Goal: Transaction & Acquisition: Purchase product/service

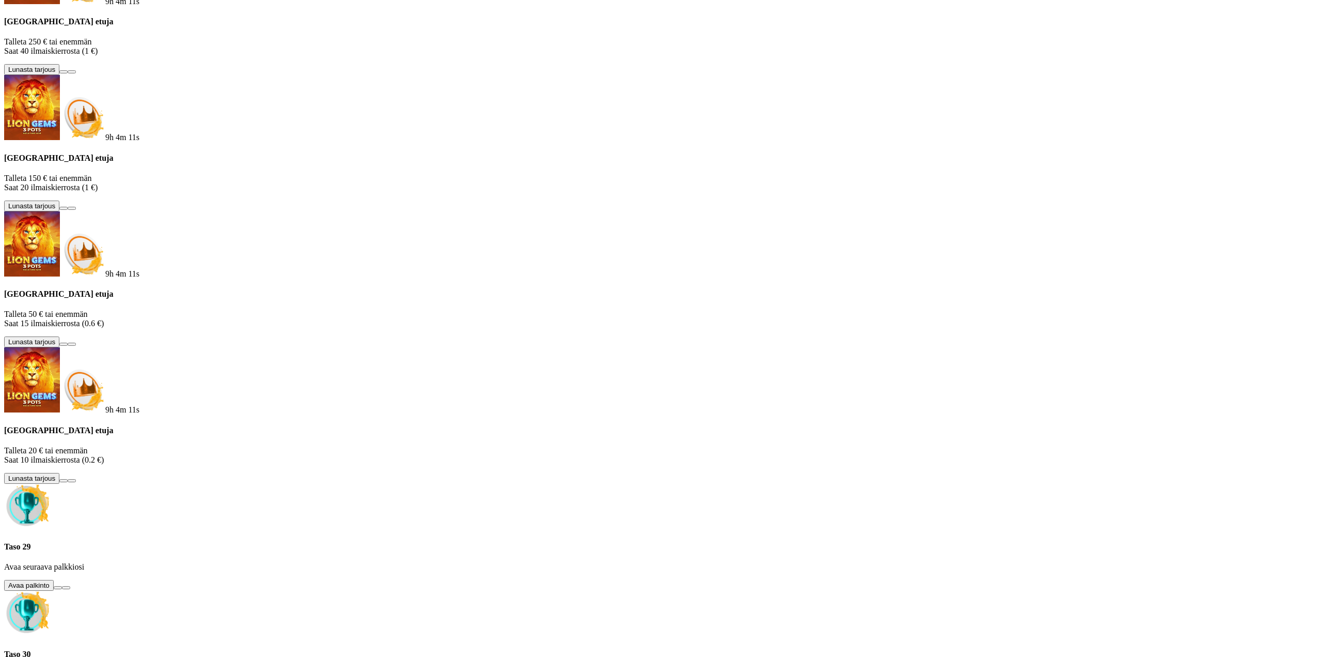
drag, startPoint x: 54, startPoint y: 205, endPoint x: 62, endPoint y: 198, distance: 10.3
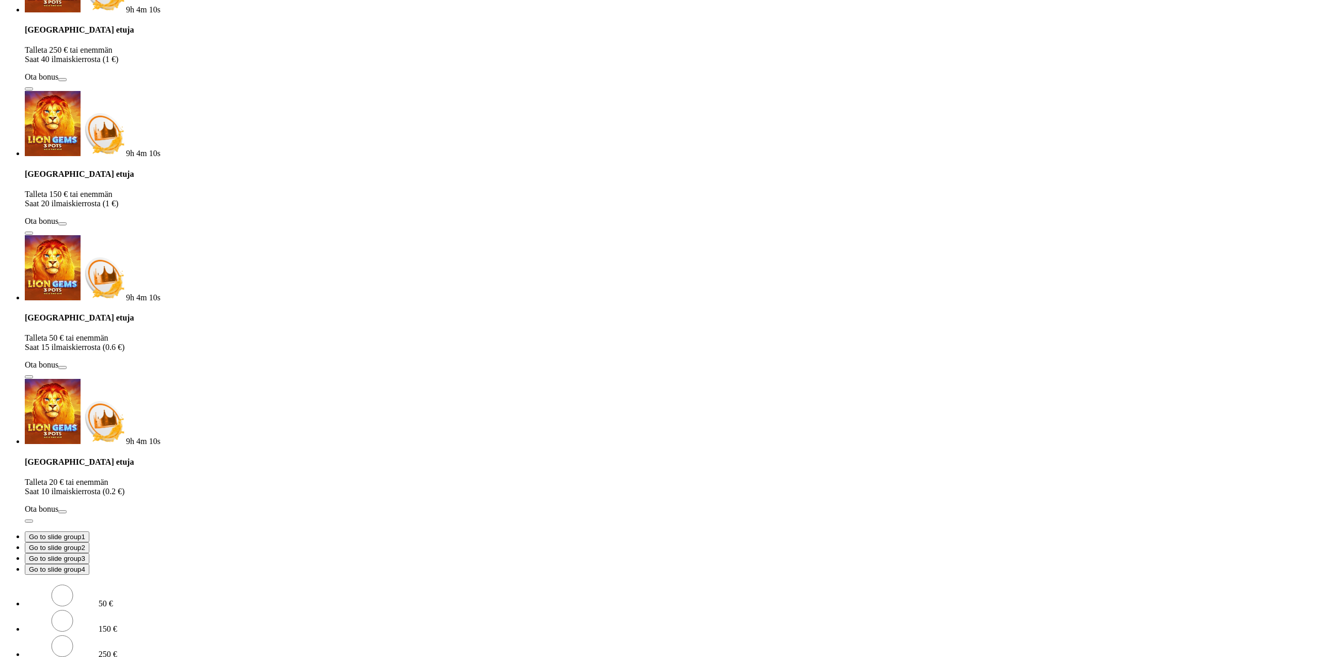
drag, startPoint x: 152, startPoint y: 235, endPoint x: 140, endPoint y: 214, distance: 23.8
click at [102, 227] on div "1h 16m 35s Taso 44 Onni [PERSON_NAME] 0.09 € Talletus 0.09 € Kasino Live Kasino…" at bounding box center [661, 212] width 1314 height 972
type input "**"
click at [280, 583] on form "50 € 150 € 250 € ** € TALLETA JA PELAA 200 kierrätysvapaata ilmaiskierrosta ens…" at bounding box center [661, 640] width 1314 height 115
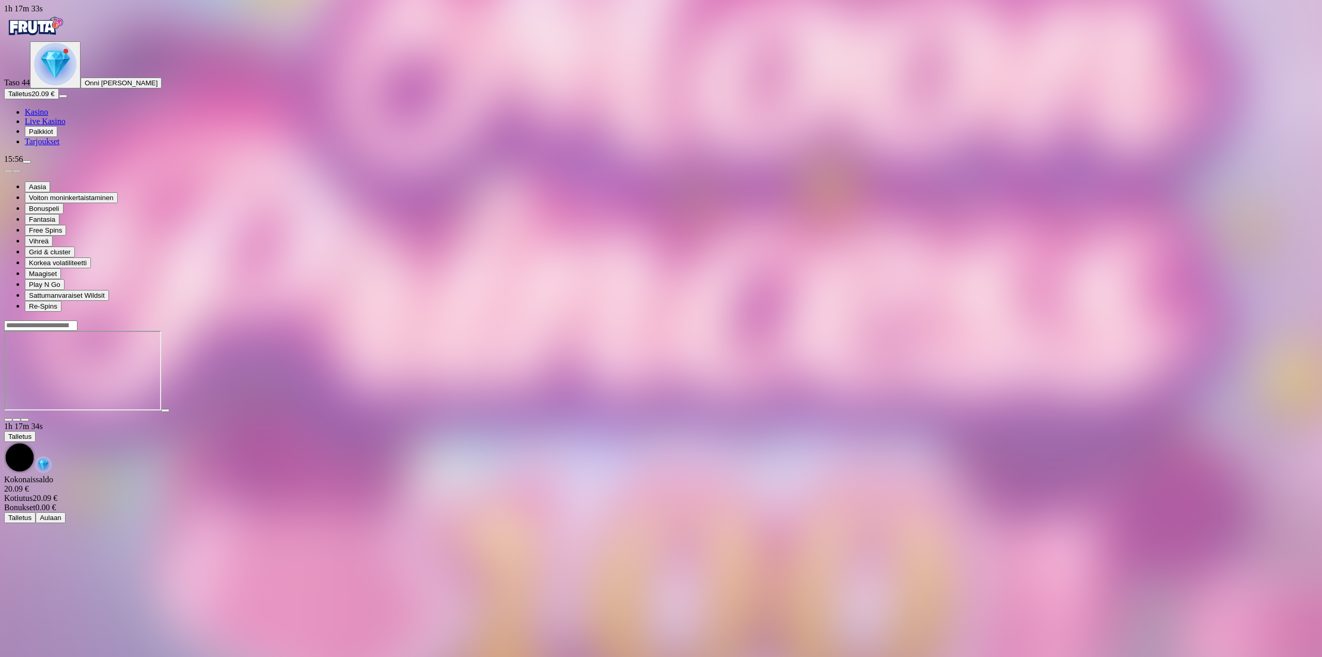
drag, startPoint x: 1239, startPoint y: 90, endPoint x: 1239, endPoint y: 153, distance: 63.5
click at [25, 419] on span "fullscreen icon" at bounding box center [25, 419] width 0 height 0
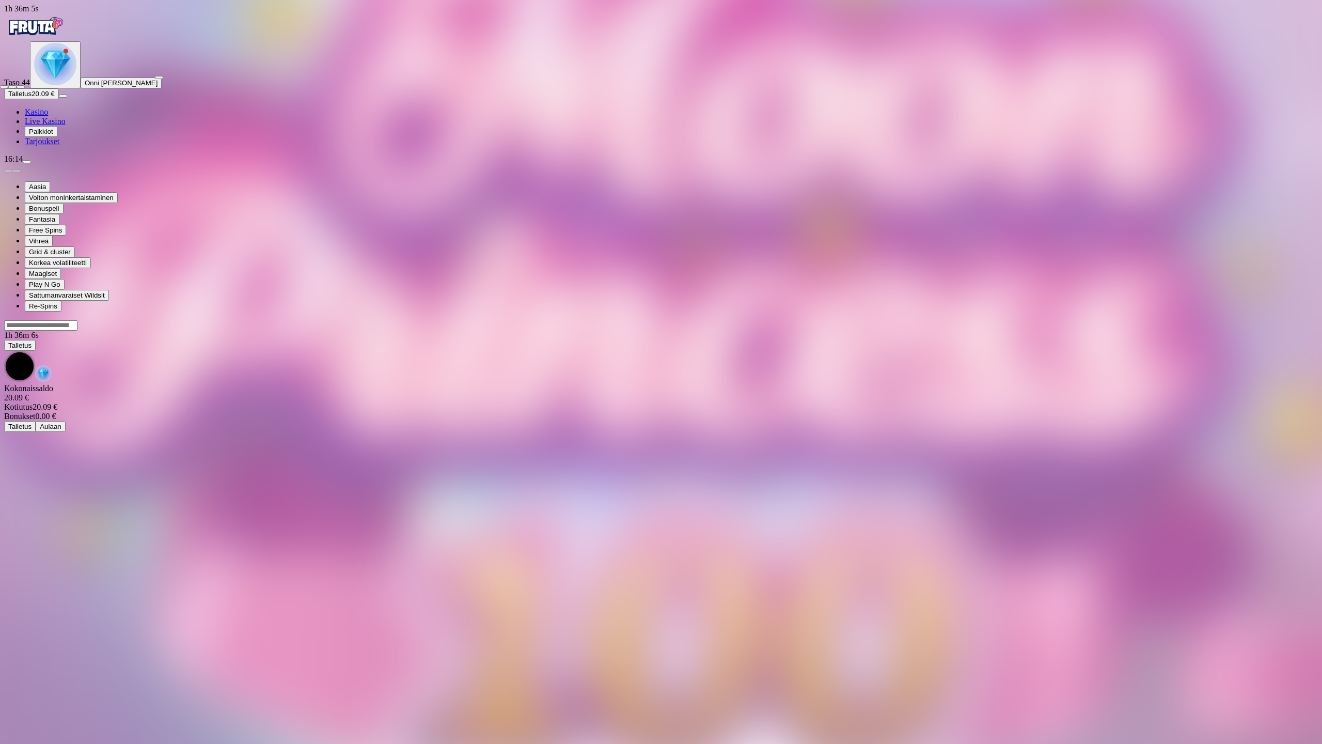
click at [1315, 80] on div at bounding box center [661, 84] width 1322 height 9
click at [21, 87] on span "fullscreen-exit icon" at bounding box center [21, 87] width 0 height 0
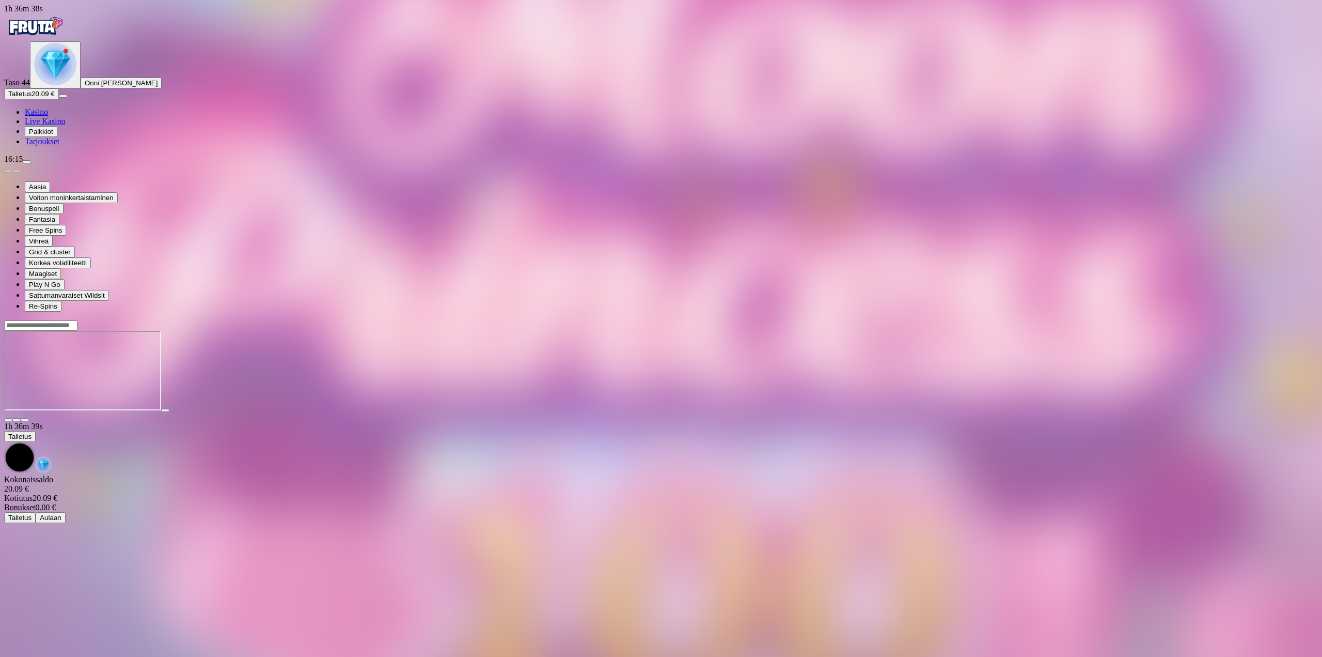
click at [57, 146] on div "Taso 44 Onni [PERSON_NAME] Talletus 20.09 € Kasino Live Kasino Palkkiot Tarjouk…" at bounding box center [661, 93] width 1314 height 105
drag, startPoint x: 60, startPoint y: 197, endPoint x: 68, endPoint y: 195, distance: 8.0
click at [51, 197] on div at bounding box center [51, 197] width 0 height 0
click at [161, 320] on div at bounding box center [661, 371] width 1314 height 102
drag, startPoint x: 84, startPoint y: 191, endPoint x: 89, endPoint y: 195, distance: 6.6
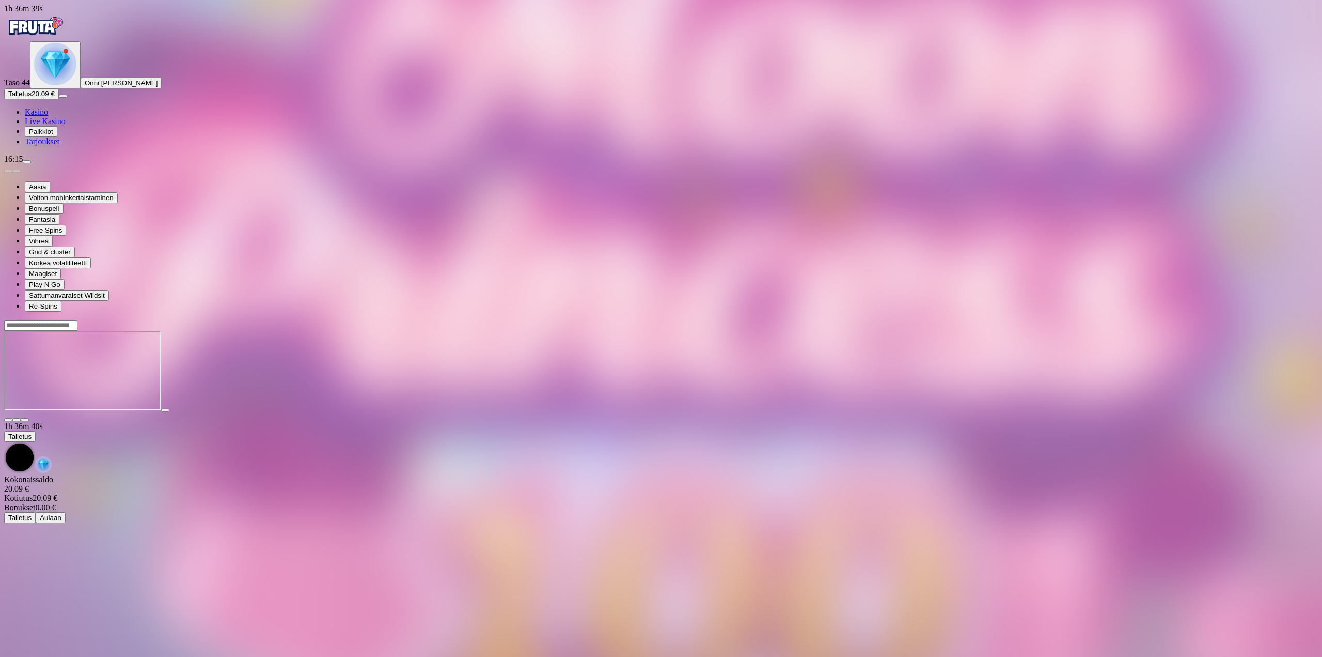
click at [59, 99] on button "Talletus 20.09 €" at bounding box center [31, 93] width 55 height 11
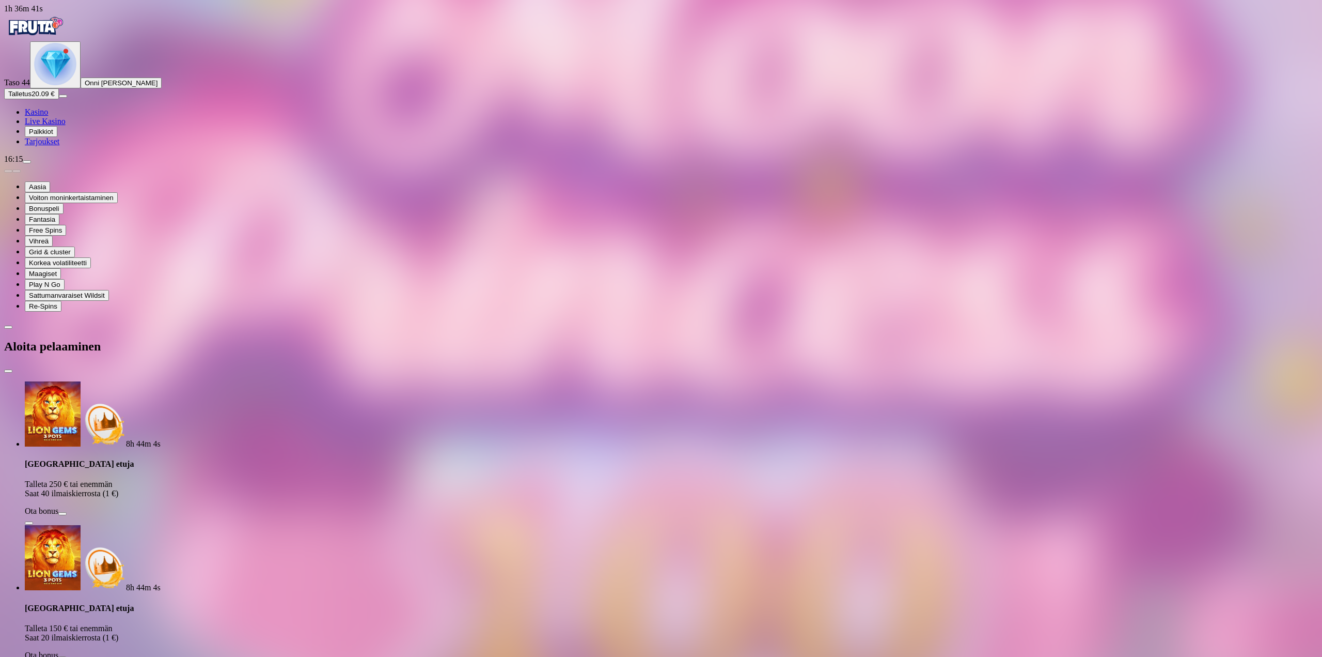
drag, startPoint x: 148, startPoint y: 253, endPoint x: 92, endPoint y: 250, distance: 55.9
click at [94, 251] on div "1h 36m 41s Taso 44 Onni [PERSON_NAME] Talletus 20.09 € Kasino Live Kasino Palkk…" at bounding box center [661, 568] width 1314 height 1128
type input "**"
drag, startPoint x: 261, startPoint y: 289, endPoint x: 254, endPoint y: 283, distance: 9.1
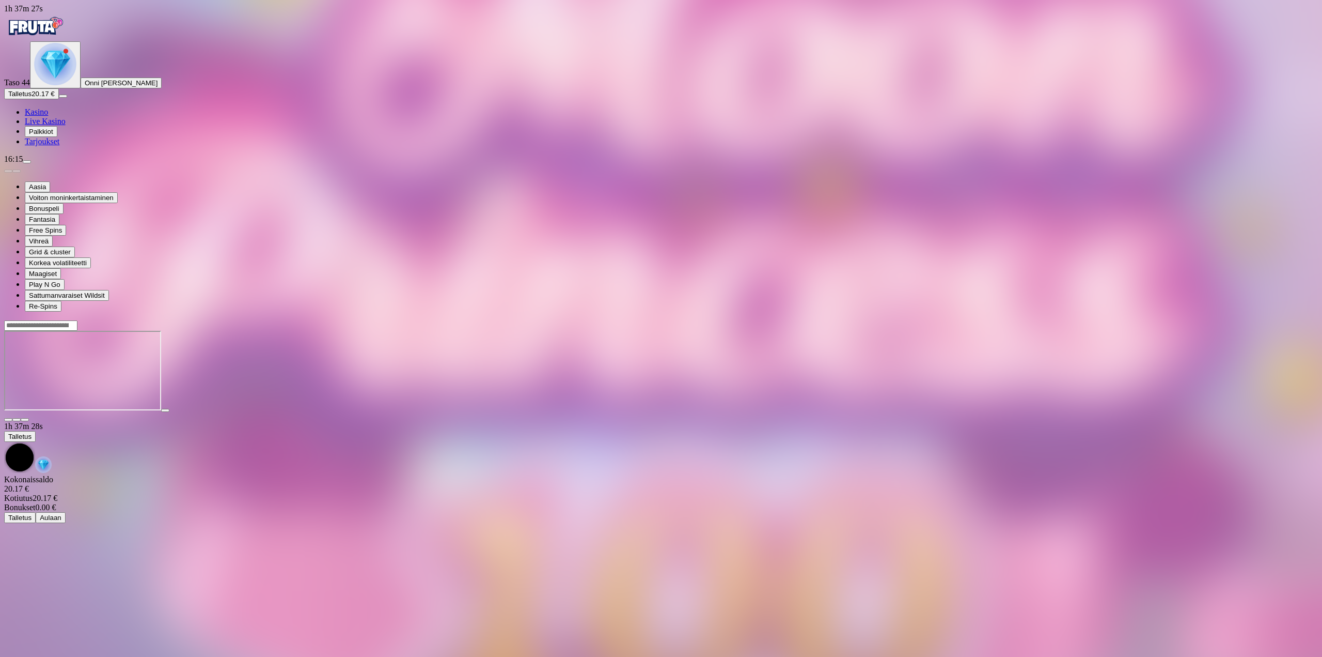
click at [25, 419] on span "fullscreen icon" at bounding box center [25, 419] width 0 height 0
click at [1233, 320] on div at bounding box center [661, 371] width 1314 height 102
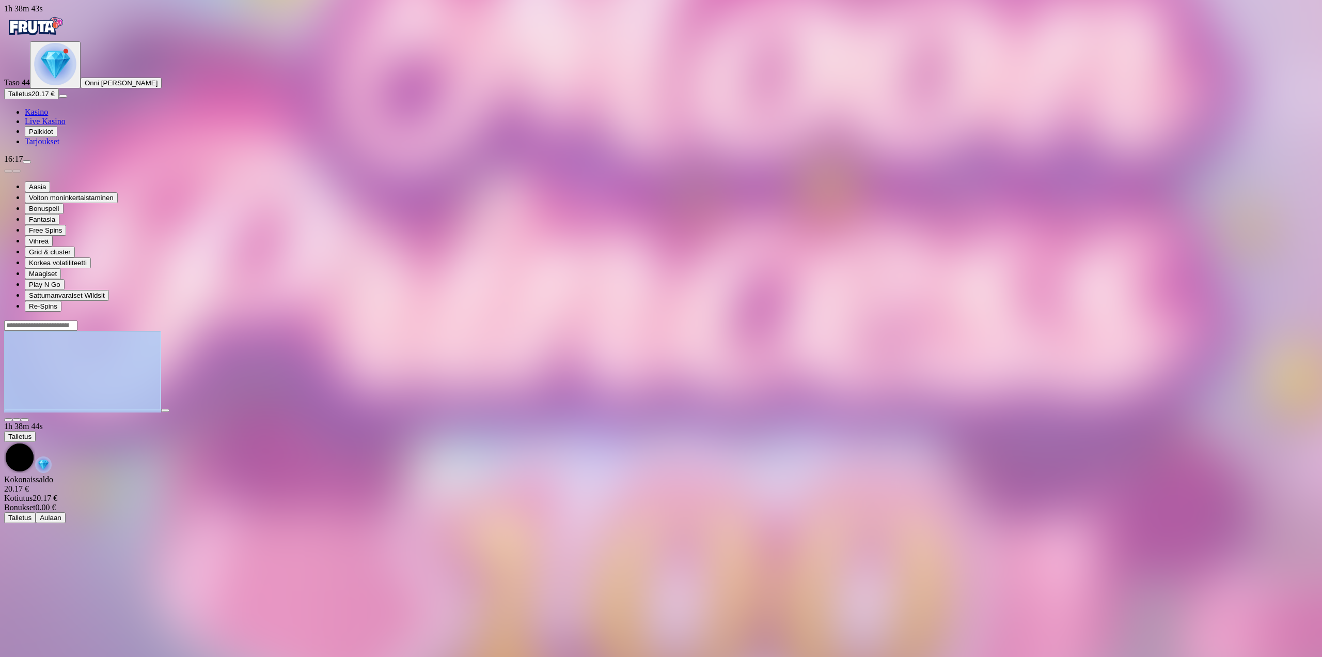
click at [8, 419] on span "close icon" at bounding box center [8, 419] width 0 height 0
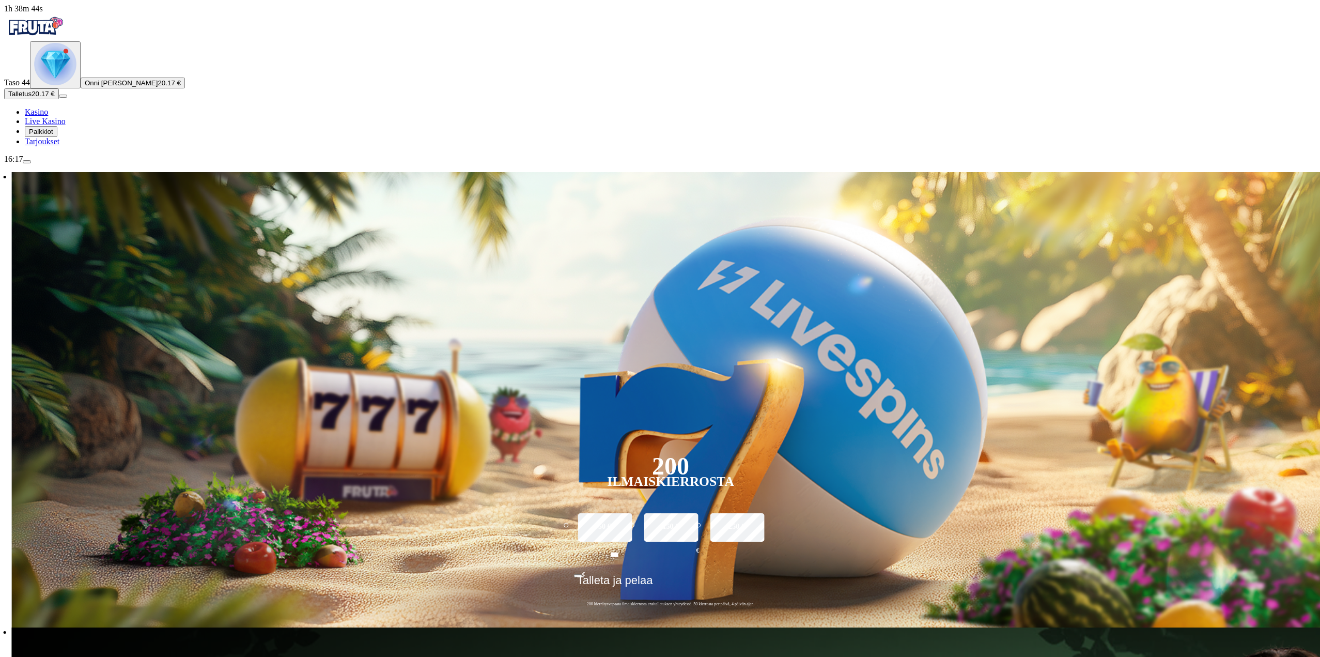
click at [1271, 172] on div "200 Ilmaiskierrosta 50 € 150 € 250 € *** € € Talleta ja pelaa 200 kierrätysvapa…" at bounding box center [670, 395] width 1317 height 447
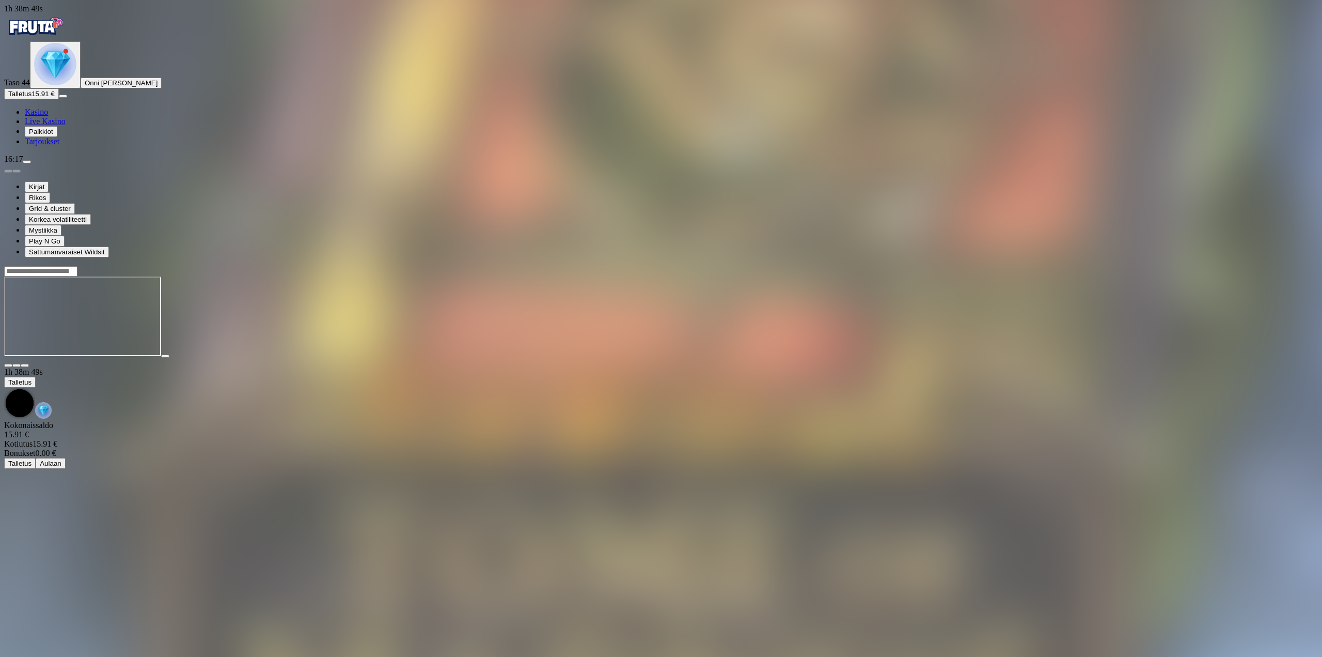
click at [1239, 266] on div at bounding box center [661, 317] width 1314 height 102
click at [1236, 266] on div at bounding box center [661, 317] width 1314 height 102
drag, startPoint x: 1236, startPoint y: 95, endPoint x: 1237, endPoint y: 157, distance: 62.5
click at [29, 364] on button "button" at bounding box center [25, 365] width 8 height 3
